Goal: Information Seeking & Learning: Find specific page/section

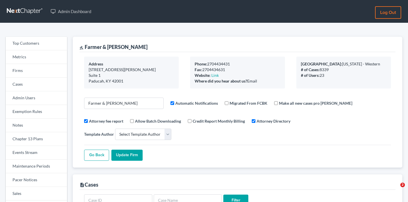
select select
click at [37, 74] on link "Firms" at bounding box center [36, 71] width 61 height 14
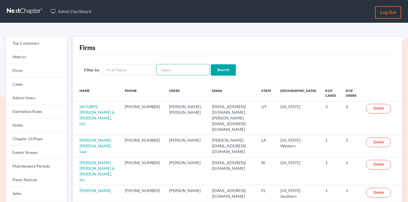
click at [175, 70] on input "text" at bounding box center [183, 69] width 53 height 11
paste input "sarah@title11.law"
type input "sarah@title11.law"
click at [220, 66] on input "Search" at bounding box center [223, 69] width 25 height 11
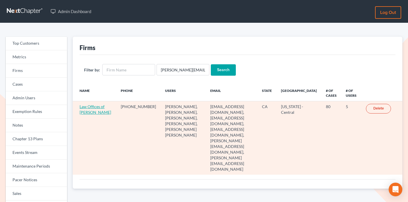
click at [88, 110] on link "Law Offices of [PERSON_NAME]" at bounding box center [96, 109] width 32 height 11
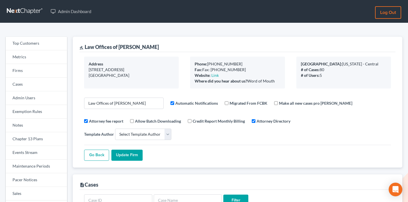
select select
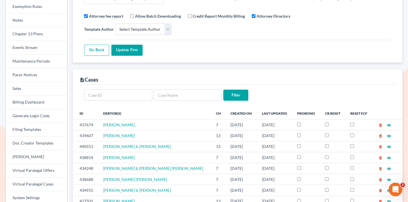
scroll to position [47, 0]
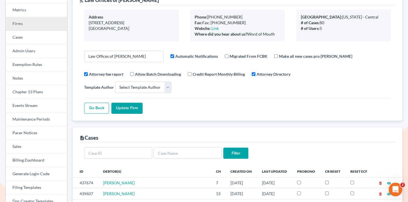
click at [33, 22] on link "Firms" at bounding box center [36, 24] width 61 height 14
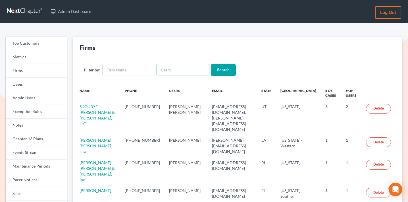
click at [170, 70] on input "text" at bounding box center [183, 69] width 53 height 11
paste input "marybeth@schroedermb-law.com"
type input "marybeth@schroedermb-law.com"
click at [230, 69] on input "Search" at bounding box center [223, 69] width 25 height 11
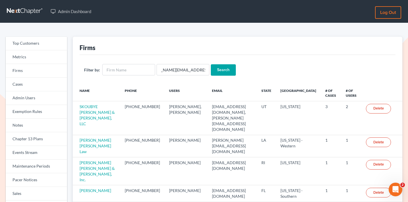
scroll to position [0, 0]
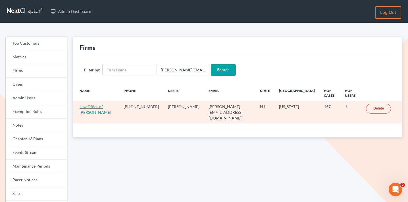
click at [91, 111] on link "Law Office of MaryBeth Schroeder" at bounding box center [96, 109] width 32 height 11
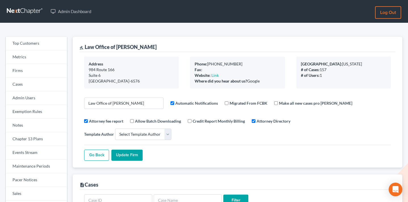
select select
click at [48, 73] on link "Firms" at bounding box center [36, 71] width 61 height 14
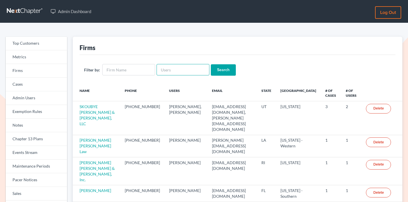
click at [174, 70] on input "text" at bounding box center [183, 69] width 53 height 11
paste input "[EMAIL_ADDRESS][DOMAIN_NAME]"
type input "[EMAIL_ADDRESS][DOMAIN_NAME]"
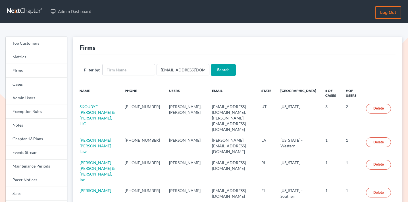
click at [213, 70] on input "Search" at bounding box center [223, 69] width 25 height 11
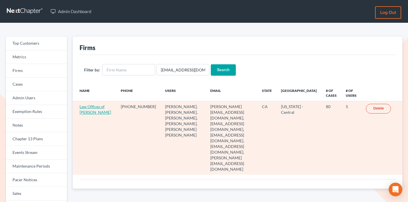
click at [95, 108] on link "Law Offices of Terrence Fantauzzi" at bounding box center [96, 109] width 32 height 11
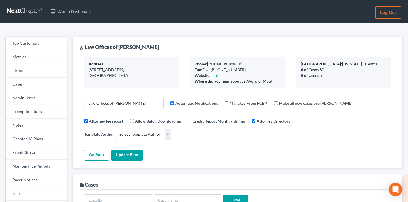
select select
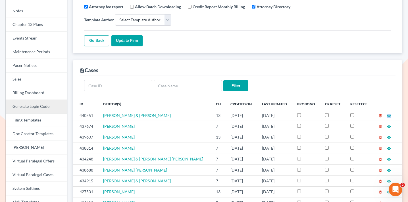
scroll to position [97, 0]
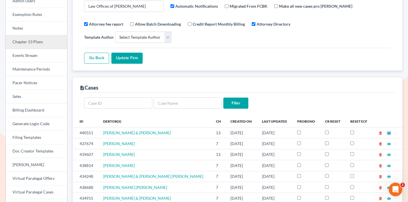
click at [41, 44] on link "Chapter 13 Plans" at bounding box center [36, 42] width 61 height 14
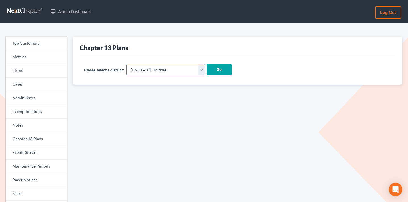
click at [174, 71] on select "[US_STATE] - [GEOGRAPHIC_DATA] [US_STATE] - [GEOGRAPHIC_DATA][US_STATE] - South…" at bounding box center [165, 69] width 79 height 11
select select "10"
click at [127, 64] on select "Alabama - Middle Alabama - Northern Alabama - Southern Alaska Arizona Arkansas …" at bounding box center [165, 69] width 79 height 11
click at [207, 67] on input "Go" at bounding box center [219, 69] width 25 height 11
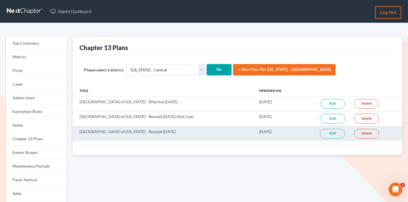
click at [326, 133] on link "Edit" at bounding box center [332, 134] width 25 height 10
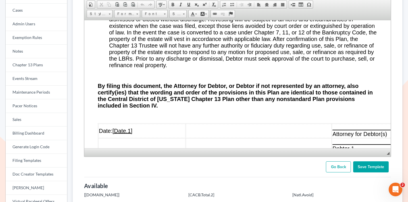
scroll to position [4211, 0]
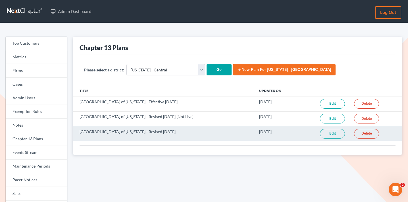
click at [331, 133] on link "Edit" at bounding box center [332, 134] width 25 height 10
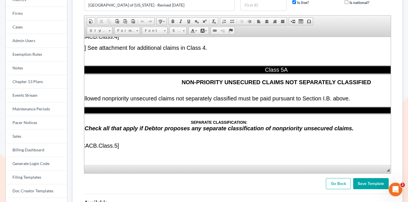
scroll to position [2916, 0]
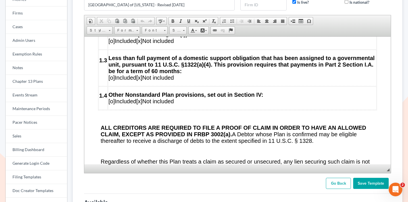
scroll to position [1124, 0]
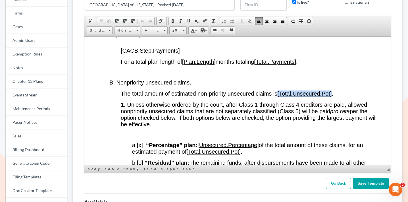
drag, startPoint x: 334, startPoint y: 100, endPoint x: 279, endPoint y: 100, distance: 54.3
click at [279, 96] on span "The total amount of estimated non-priority unsecured claims is [Total.Unsecured…" at bounding box center [227, 93] width 213 height 6
copy u "[Total.Unsecured.Pot]"
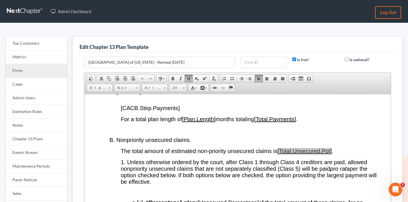
click at [49, 70] on link "Firms" at bounding box center [36, 71] width 61 height 14
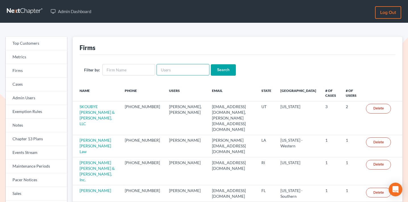
click at [196, 72] on input "text" at bounding box center [183, 69] width 53 height 11
paste input "[PERSON_NAME][EMAIL_ADDRESS][DOMAIN_NAME]"
type input "[PERSON_NAME][EMAIL_ADDRESS][DOMAIN_NAME]"
click at [219, 70] on input "Search" at bounding box center [223, 69] width 25 height 11
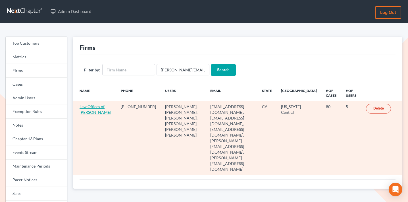
click at [91, 111] on link "Law Offices of Terrence Fantauzzi" at bounding box center [96, 109] width 32 height 11
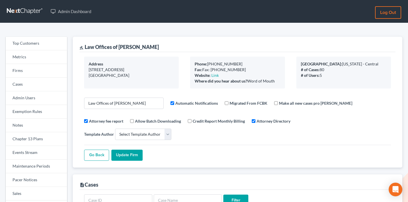
select select
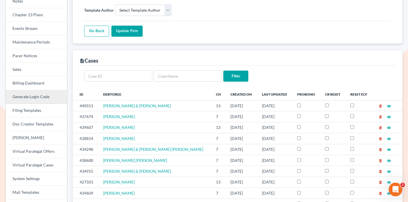
scroll to position [102, 0]
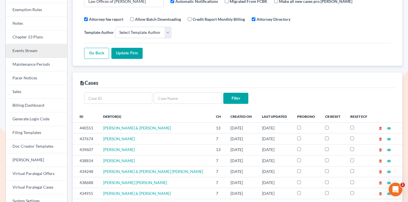
click at [37, 52] on link "Events Stream" at bounding box center [36, 51] width 61 height 14
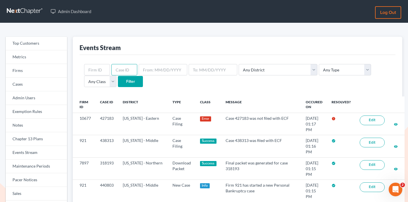
click at [122, 66] on input "text" at bounding box center [124, 69] width 26 height 11
paste input "427183"
type input "427183"
click at [118, 78] on input "Filter" at bounding box center [130, 81] width 25 height 11
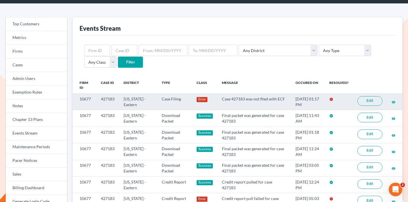
click at [375, 100] on link "Edit" at bounding box center [369, 101] width 25 height 10
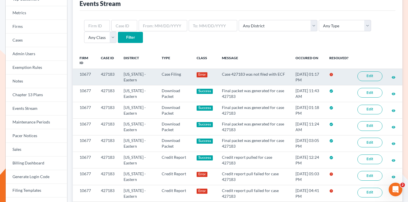
scroll to position [12, 0]
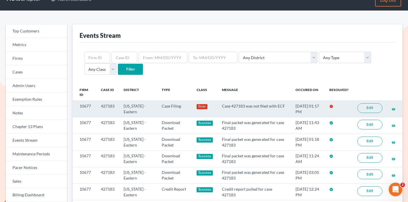
click at [374, 109] on link "Edit" at bounding box center [369, 108] width 25 height 10
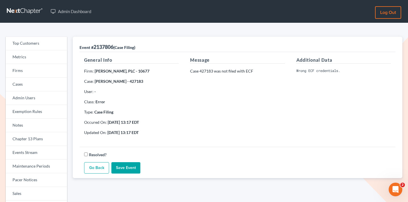
click at [147, 71] on strong "[PERSON_NAME], PLC - 10677" at bounding box center [122, 70] width 55 height 5
copy strong "10677"
click at [48, 74] on link "Firms" at bounding box center [36, 71] width 61 height 14
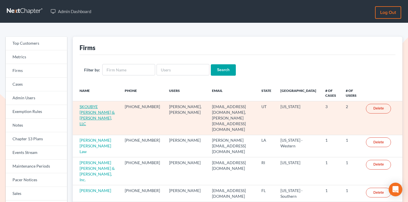
click at [99, 109] on link "SKOUBYE [PERSON_NAME] & [PERSON_NAME], LLC" at bounding box center [97, 115] width 35 height 22
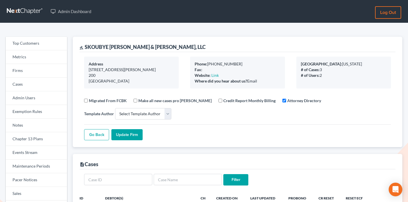
select select
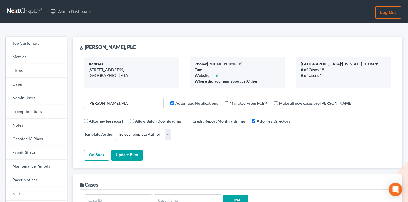
select select
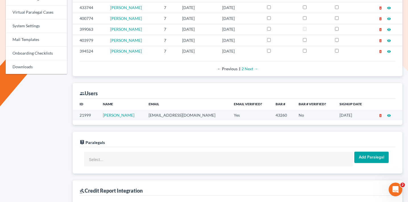
scroll to position [279, 0]
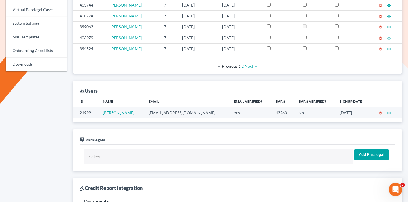
click at [159, 107] on td "[EMAIL_ADDRESS][DOMAIN_NAME]" at bounding box center [186, 112] width 85 height 11
click at [159, 107] on td "sthomas@313965bank.com" at bounding box center [186, 112] width 85 height 11
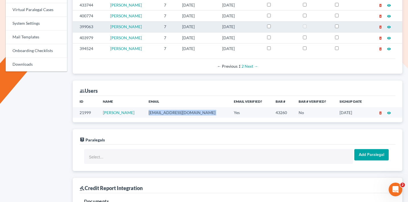
copy td "sthomas@313965bank.com"
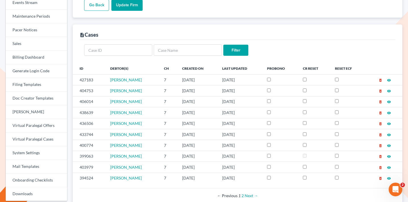
scroll to position [123, 0]
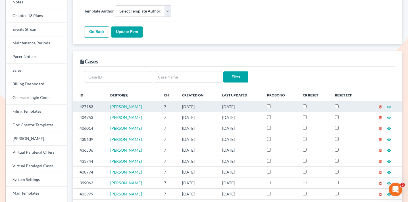
drag, startPoint x: 149, startPoint y: 95, endPoint x: 108, endPoint y: 94, distance: 40.9
click at [108, 101] on td "Waunikki Baker" at bounding box center [133, 106] width 54 height 11
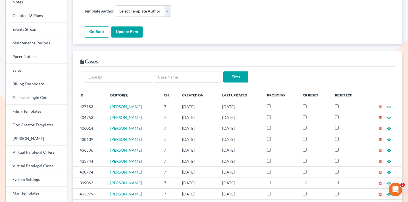
copy span "Waunikki Baker"
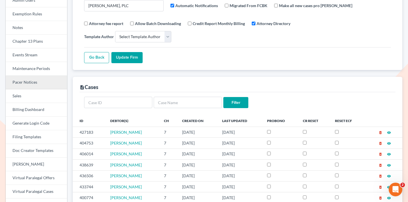
scroll to position [74, 0]
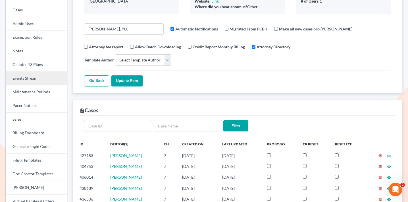
click at [40, 75] on link "Events Stream" at bounding box center [36, 79] width 61 height 14
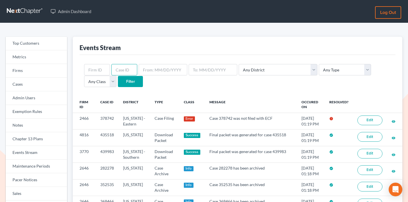
click at [122, 71] on input "text" at bounding box center [124, 69] width 26 height 11
paste input "378742"
type input "378742"
click at [118, 86] on input "Filter" at bounding box center [130, 81] width 25 height 11
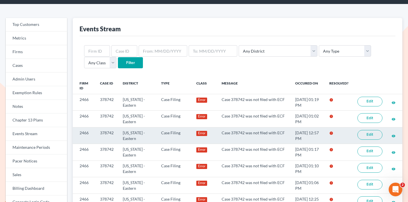
scroll to position [19, 0]
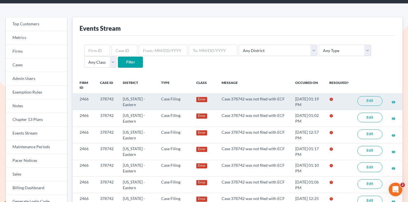
click at [365, 105] on td "Edit" at bounding box center [370, 101] width 34 height 16
click at [366, 99] on link "Edit" at bounding box center [369, 101] width 25 height 10
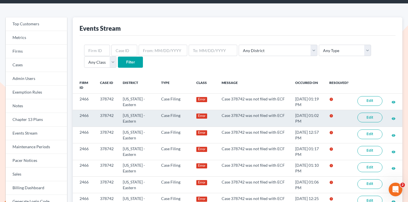
click at [375, 114] on link "Edit" at bounding box center [369, 118] width 25 height 10
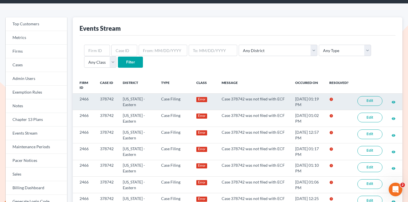
click at [86, 95] on td "2466" at bounding box center [84, 101] width 23 height 16
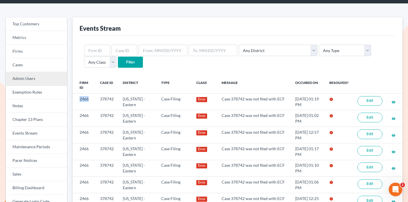
copy td "2466"
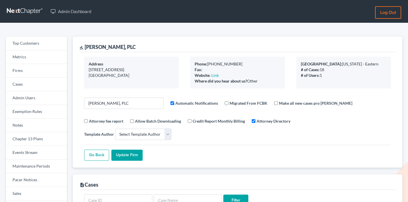
select select
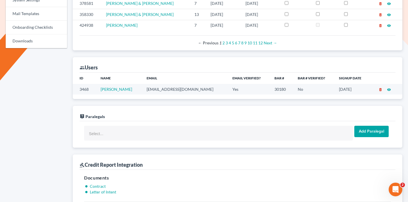
scroll to position [324, 0]
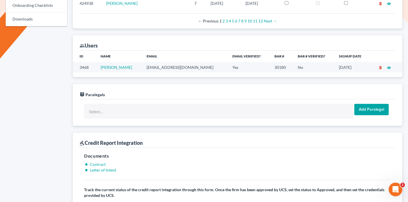
click at [174, 62] on td "malendahaynes@windstream.net" at bounding box center [185, 67] width 86 height 11
copy td "malendahaynes@windstream.net"
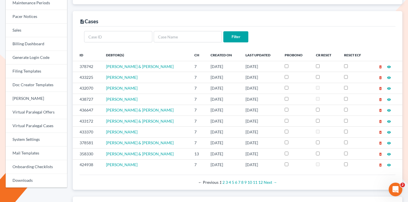
scroll to position [113, 0]
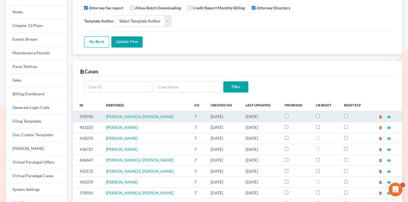
drag, startPoint x: 171, startPoint y: 105, endPoint x: 103, endPoint y: 103, distance: 67.9
click at [103, 111] on td "Brian Wilburn & Kaitlyn Wilburn" at bounding box center [145, 116] width 88 height 11
copy span "Brian Wilburn & Kaitlyn Wilburn"
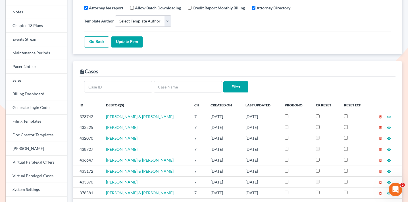
click at [207, 61] on div "description Cases" at bounding box center [238, 68] width 316 height 15
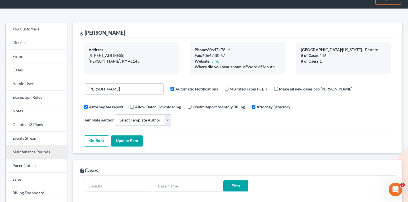
scroll to position [0, 0]
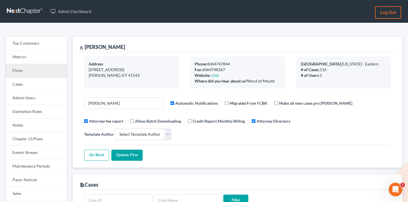
click at [48, 72] on link "Firms" at bounding box center [36, 71] width 61 height 14
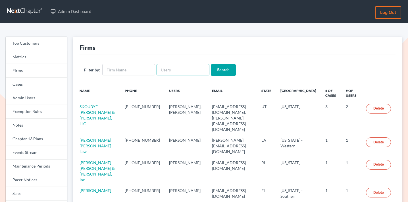
click at [197, 67] on input "text" at bounding box center [183, 69] width 53 height 11
paste input "[EMAIL_ADDRESS][DOMAIN_NAME]"
type input "[EMAIL_ADDRESS][DOMAIN_NAME]"
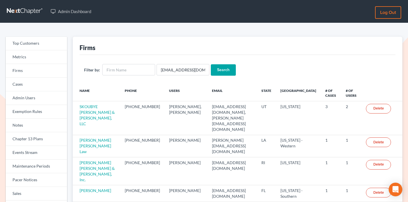
click at [213, 68] on input "Search" at bounding box center [223, 69] width 25 height 11
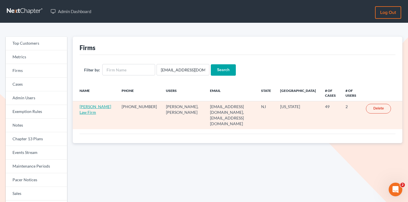
click at [86, 108] on link "[PERSON_NAME] Law Firm" at bounding box center [96, 109] width 32 height 11
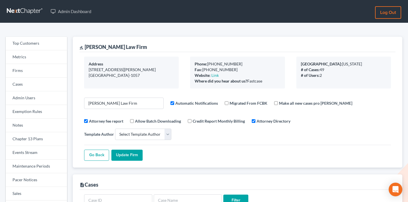
select select
click at [28, 149] on link "Events Stream" at bounding box center [36, 153] width 61 height 14
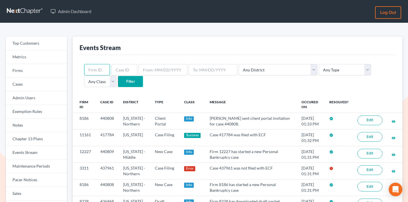
click at [98, 68] on input "text" at bounding box center [97, 69] width 26 height 11
paste input "4735"
type input "4735"
click at [118, 79] on input "Filter" at bounding box center [130, 81] width 25 height 11
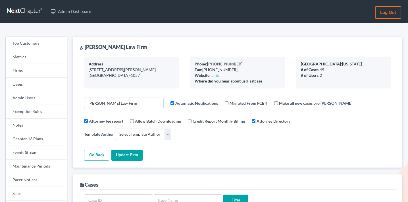
select select
click at [40, 72] on link "Firms" at bounding box center [36, 71] width 61 height 14
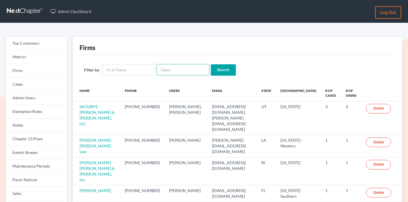
click at [172, 67] on input "text" at bounding box center [183, 69] width 53 height 11
paste input "[PERSON_NAME][EMAIL_ADDRESS][DOMAIN_NAME]"
type input "[PERSON_NAME][EMAIL_ADDRESS][DOMAIN_NAME]"
click at [220, 68] on input "Search" at bounding box center [223, 69] width 25 height 11
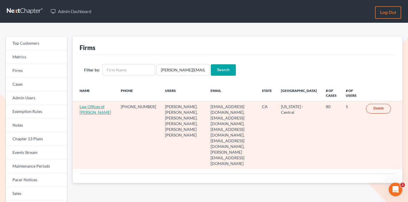
click at [91, 110] on link "Law Offices of [PERSON_NAME]" at bounding box center [96, 109] width 32 height 11
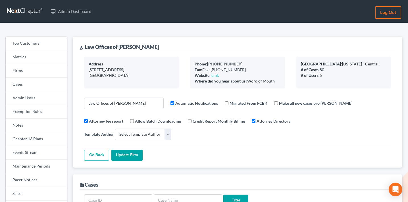
select select
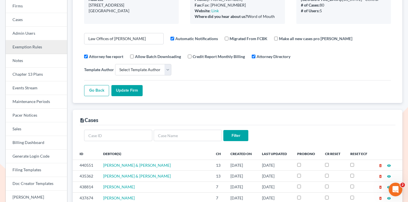
scroll to position [23, 0]
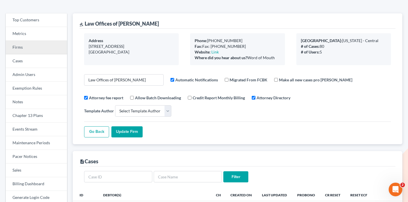
click at [29, 47] on link "Firms" at bounding box center [36, 48] width 61 height 14
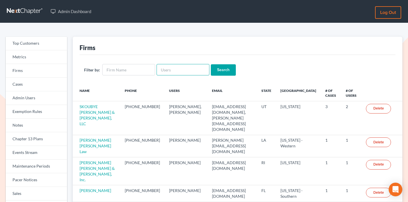
click at [185, 71] on input "text" at bounding box center [183, 69] width 53 height 11
paste input "legaljenngarcia@gmail.com"
type input "legaljenngarcia@gmail.com"
click at [224, 71] on input "Search" at bounding box center [223, 69] width 25 height 11
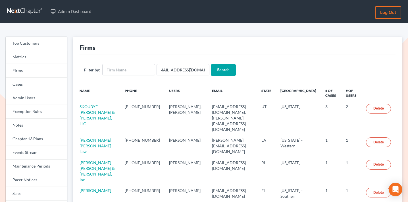
scroll to position [0, 0]
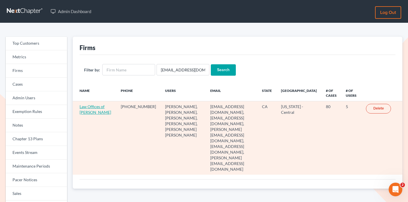
click at [90, 110] on link "Law Offices of [PERSON_NAME]" at bounding box center [96, 109] width 32 height 11
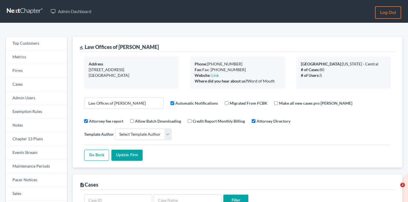
select select
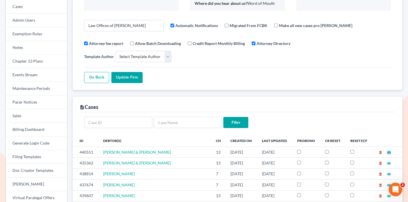
scroll to position [86, 0]
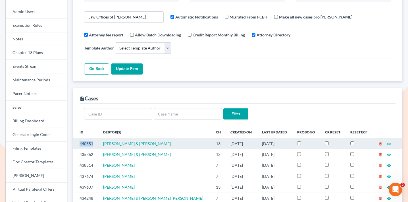
drag, startPoint x: 95, startPoint y: 133, endPoint x: 74, endPoint y: 133, distance: 20.5
click at [74, 138] on td "440551" at bounding box center [86, 143] width 26 height 11
copy td "440551"
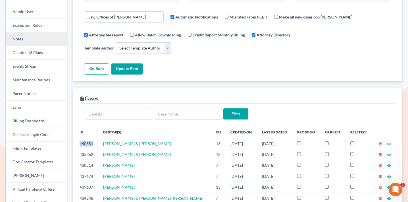
scroll to position [0, 0]
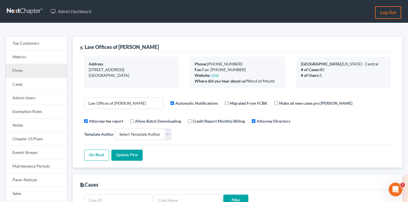
click at [38, 68] on link "Firms" at bounding box center [36, 71] width 61 height 14
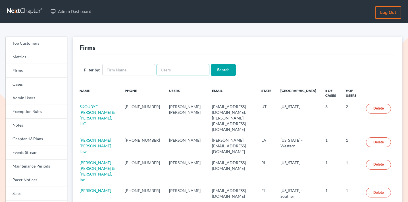
click at [186, 70] on input "text" at bounding box center [183, 69] width 53 height 11
paste input "[EMAIL_ADDRESS][DOMAIN_NAME]"
type input "[EMAIL_ADDRESS][DOMAIN_NAME]"
click at [219, 66] on input "Search" at bounding box center [223, 69] width 25 height 11
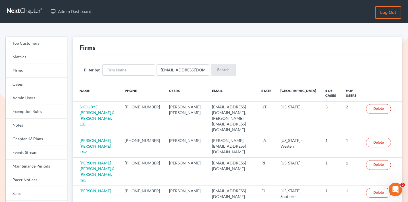
scroll to position [0, 0]
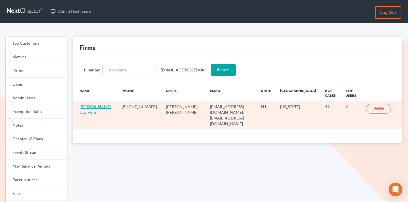
click at [94, 112] on link "[PERSON_NAME] Law Firm" at bounding box center [96, 109] width 32 height 11
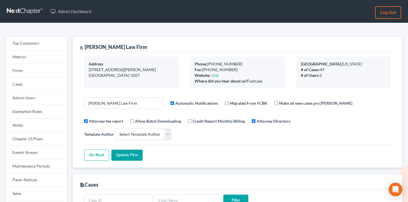
select select
click at [39, 150] on link "Events Stream" at bounding box center [36, 153] width 61 height 14
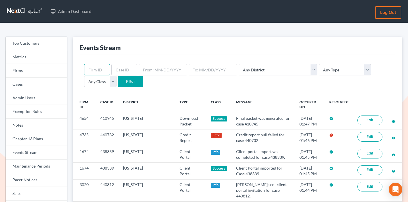
click at [104, 66] on input "text" at bounding box center [97, 69] width 26 height 11
paste input "4735"
type input "4735"
click at [118, 82] on input "Filter" at bounding box center [130, 81] width 25 height 11
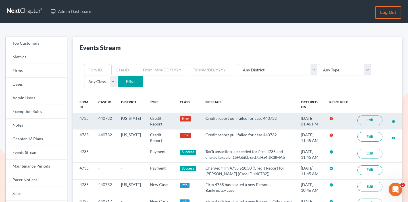
click at [367, 119] on link "Edit" at bounding box center [369, 120] width 25 height 10
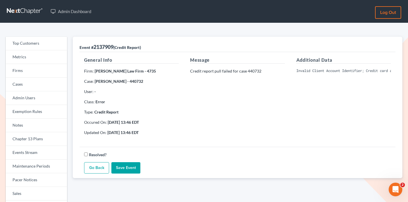
click at [343, 70] on pre "Invalid Client Account Identifier; Credit card authorization failed: This trans…" at bounding box center [343, 70] width 95 height 5
copy div "Invalid Client Account Identifier; Credit card authorization failed: This trans…"
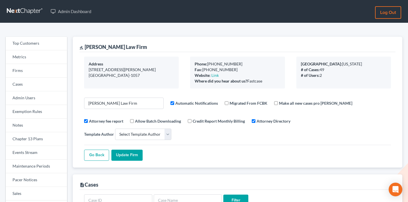
select select
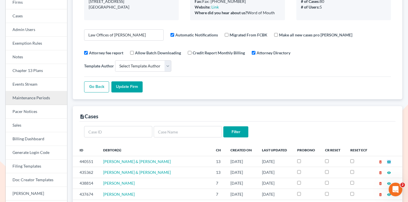
scroll to position [64, 0]
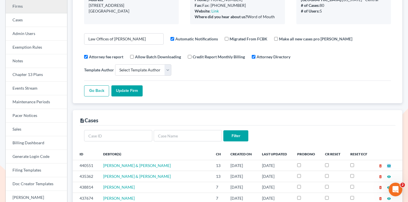
click at [37, 10] on link "Firms" at bounding box center [36, 7] width 61 height 14
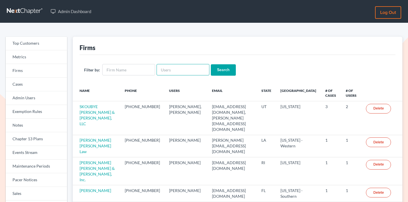
click at [174, 69] on input "text" at bounding box center [183, 69] width 53 height 11
type input "v"
paste input "[EMAIL_ADDRESS][DOMAIN_NAME]"
type input "[EMAIL_ADDRESS][DOMAIN_NAME]"
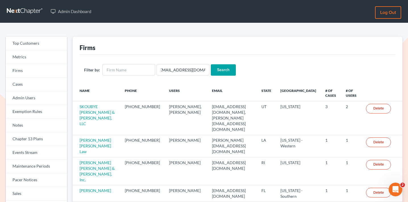
click at [221, 73] on input "Search" at bounding box center [223, 69] width 25 height 11
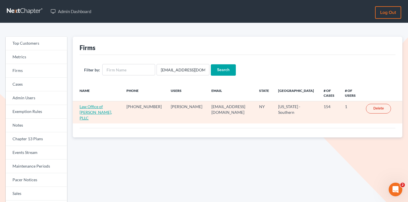
click at [112, 107] on link "Law Office of [PERSON_NAME], PLLC" at bounding box center [96, 112] width 32 height 16
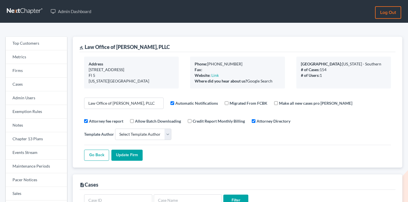
select select
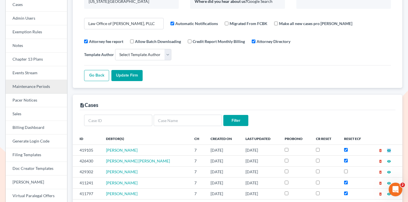
scroll to position [10, 0]
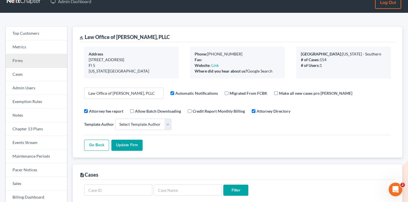
click at [36, 57] on link "Firms" at bounding box center [36, 61] width 61 height 14
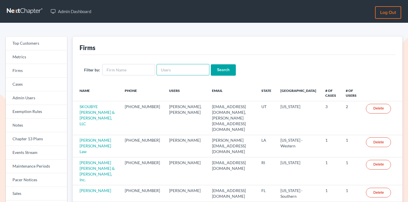
click at [172, 69] on input "text" at bounding box center [183, 69] width 53 height 11
paste input "lawofficecourtdocs@gmail.com"
type input "lawofficecourtdocs@gmail.com"
click at [223, 70] on input "Search" at bounding box center [223, 69] width 25 height 11
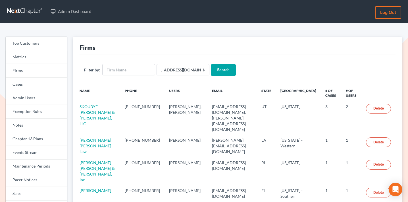
scroll to position [0, 0]
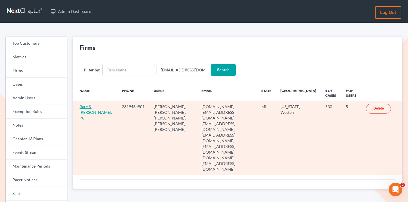
click at [85, 111] on link "Bare & Westfall, PC" at bounding box center [96, 112] width 32 height 16
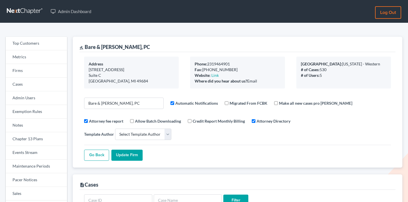
select select
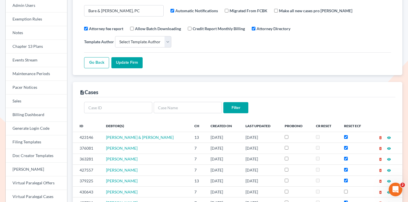
scroll to position [93, 0]
click at [43, 117] on link "Billing Dashboard" at bounding box center [36, 115] width 61 height 14
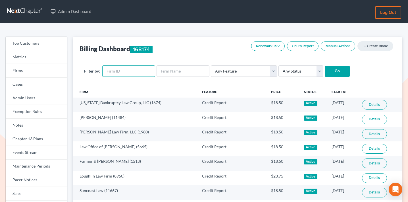
click at [121, 73] on input "text" at bounding box center [128, 70] width 53 height 11
paste input "9013"
type input "9013"
click at [330, 71] on input "Go" at bounding box center [337, 71] width 25 height 11
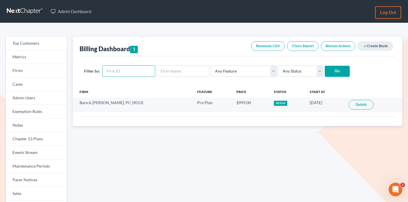
click at [137, 73] on input "text" at bounding box center [128, 70] width 53 height 11
paste input "9013"
type input "9013"
click at [278, 72] on select "Any Status Active Inactive Pending Expired Error Pending Charges" at bounding box center [300, 70] width 45 height 11
click at [248, 72] on select "Any Feature Start Plus Plan Pro Plus Plan Whoa Plan Credit Report Credit Report…" at bounding box center [244, 70] width 66 height 11
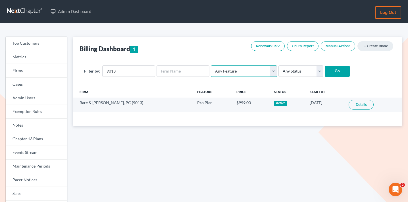
select select "chapter13_plan"
click at [211, 65] on select "Any Feature Start Plus Plan Pro Plus Plan Whoa Plan Credit Report Credit Report…" at bounding box center [244, 70] width 66 height 11
click at [341, 73] on input "Go" at bounding box center [337, 71] width 25 height 11
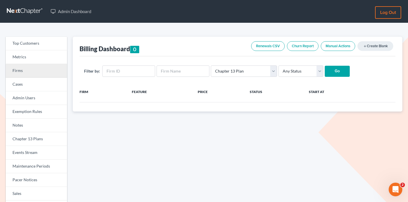
click at [26, 72] on link "Firms" at bounding box center [36, 71] width 61 height 14
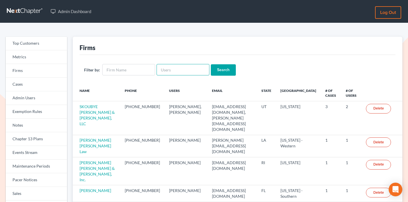
click at [181, 69] on input "text" at bounding box center [183, 69] width 53 height 11
paste input "[EMAIL_ADDRESS][DOMAIN_NAME]"
type input "[EMAIL_ADDRESS][DOMAIN_NAME]"
click at [220, 68] on input "Search" at bounding box center [223, 69] width 25 height 11
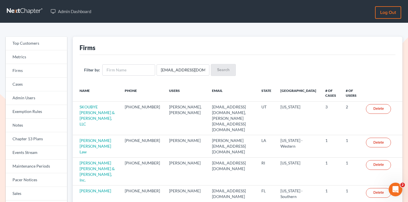
scroll to position [0, 0]
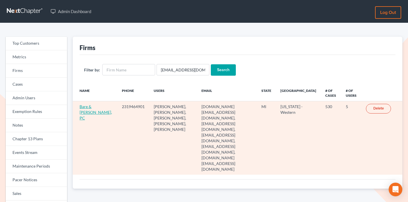
click at [91, 111] on link "Bare & Westfall, PC" at bounding box center [96, 112] width 32 height 16
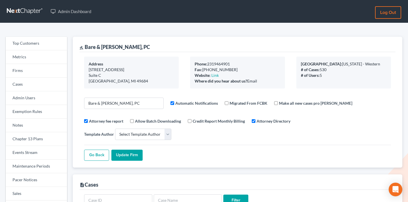
select select
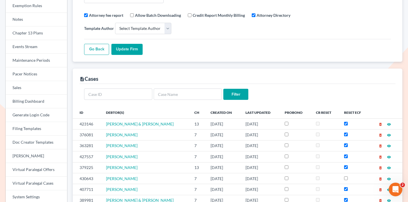
scroll to position [118, 0]
